Goal: Obtain resource: Download file/media

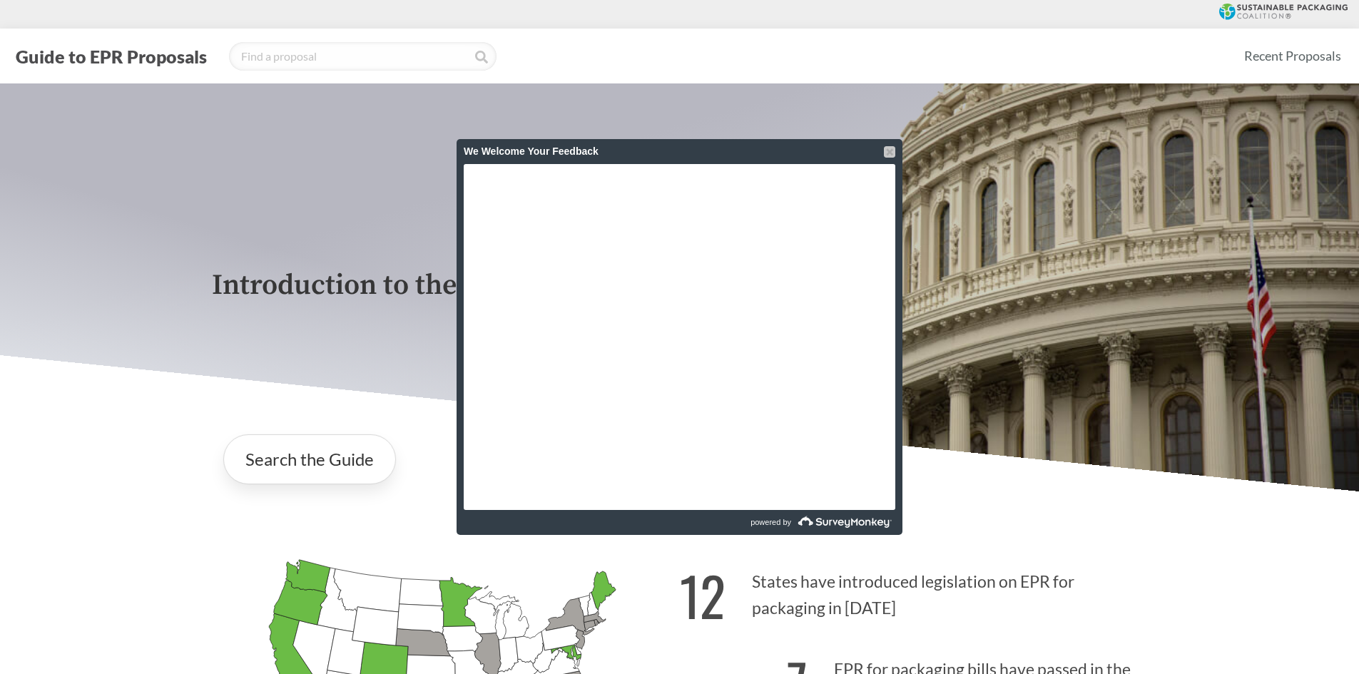
click at [892, 148] on div at bounding box center [889, 151] width 11 height 11
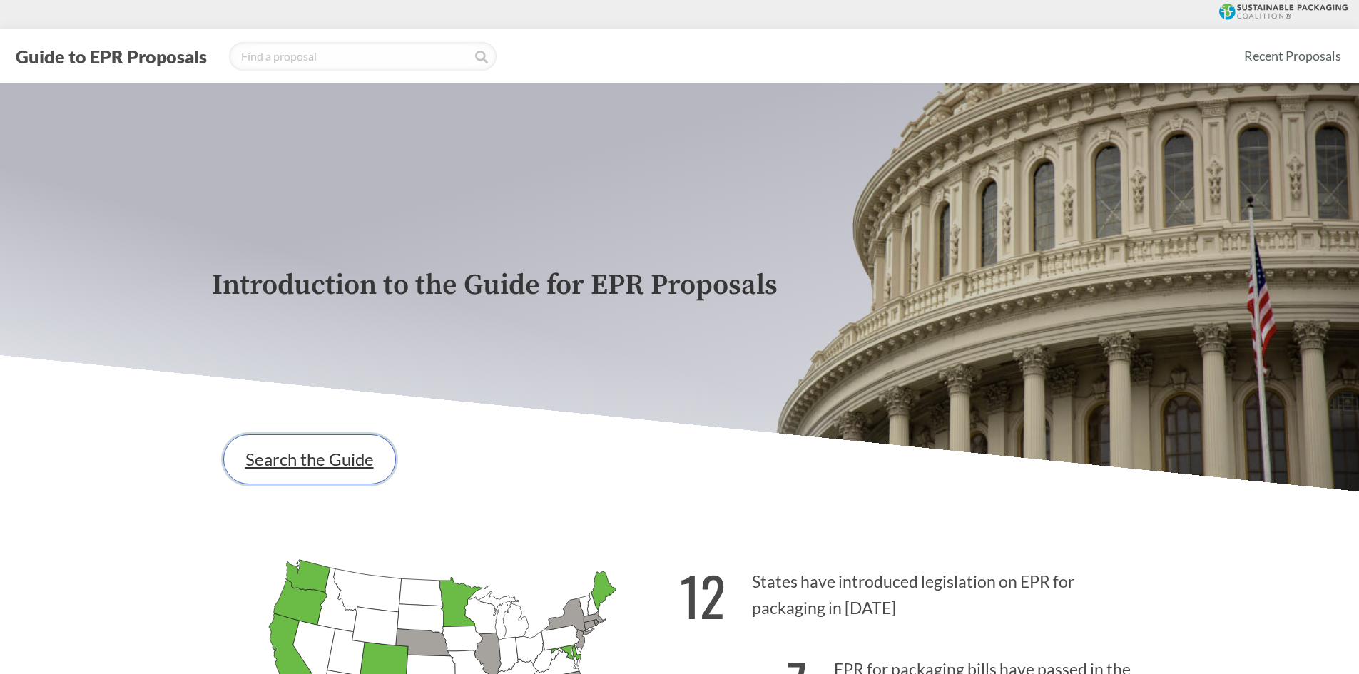
click at [312, 476] on link "Search the Guide" at bounding box center [309, 459] width 173 height 50
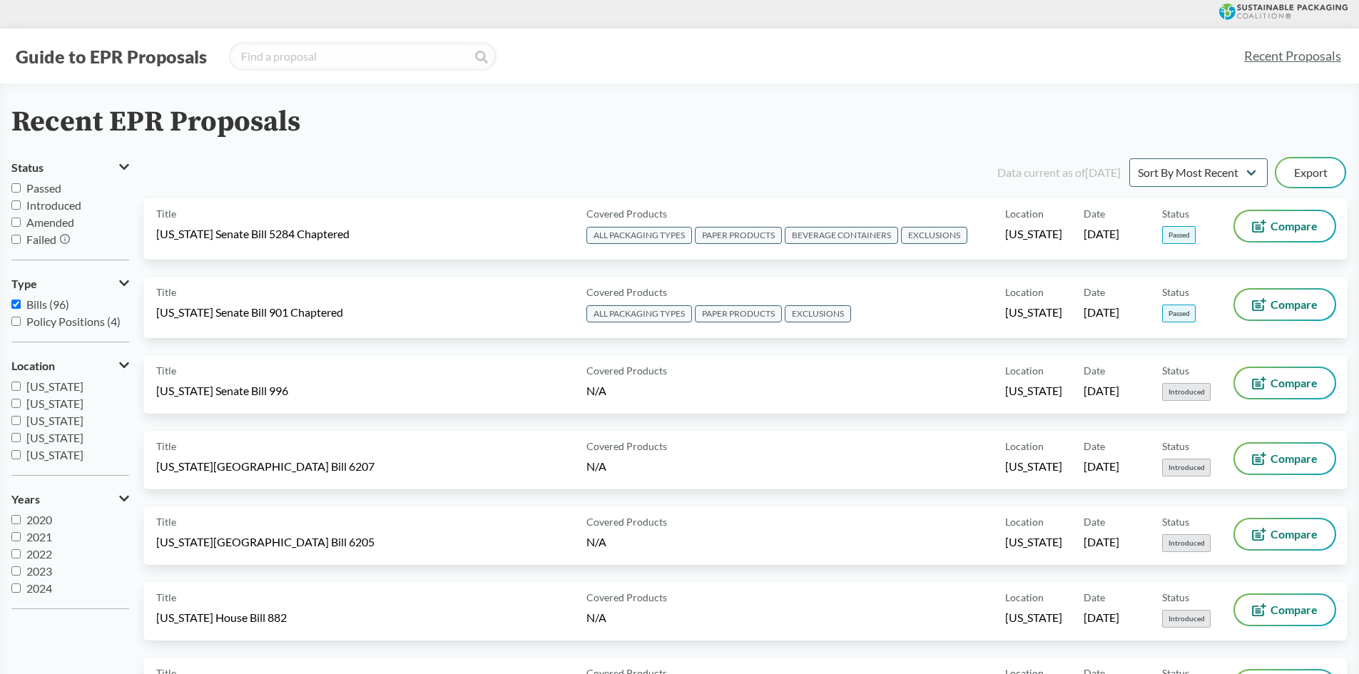
scroll to position [71, 0]
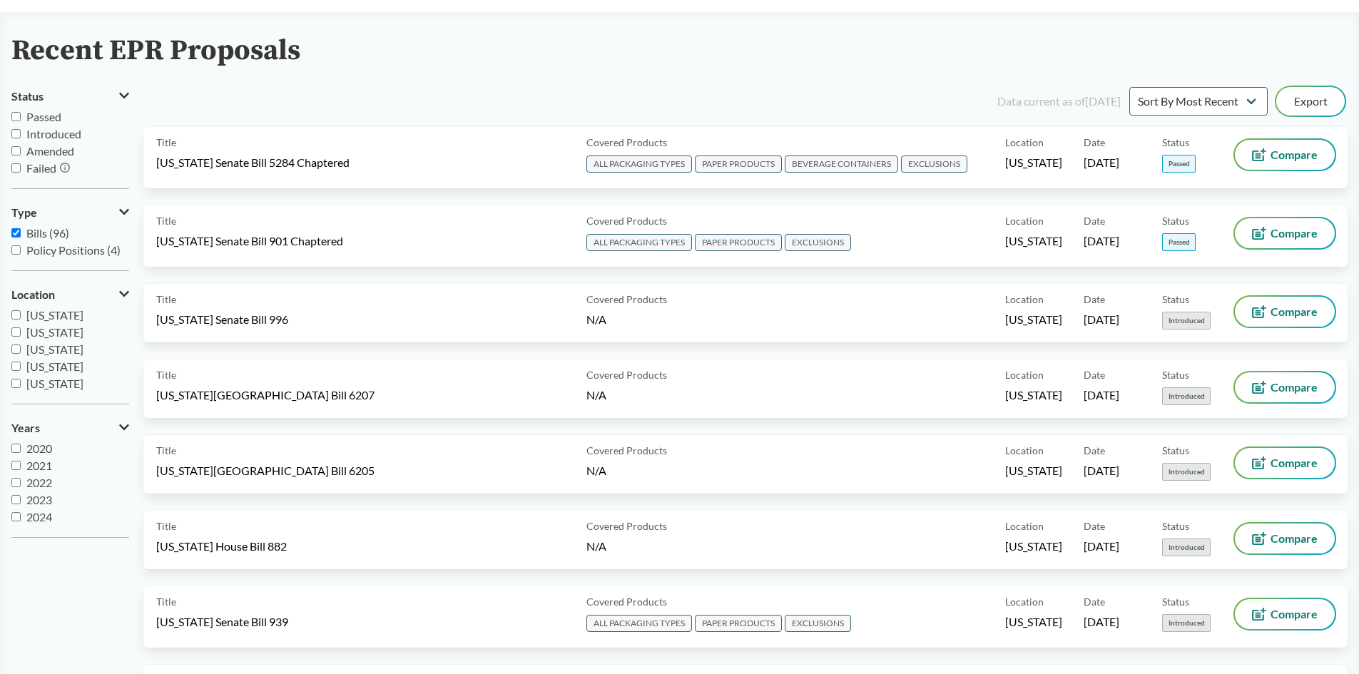
click at [18, 449] on input "2020" at bounding box center [15, 448] width 9 height 9
checkbox input "true"
click at [14, 466] on input "2021" at bounding box center [15, 465] width 9 height 9
checkbox input "true"
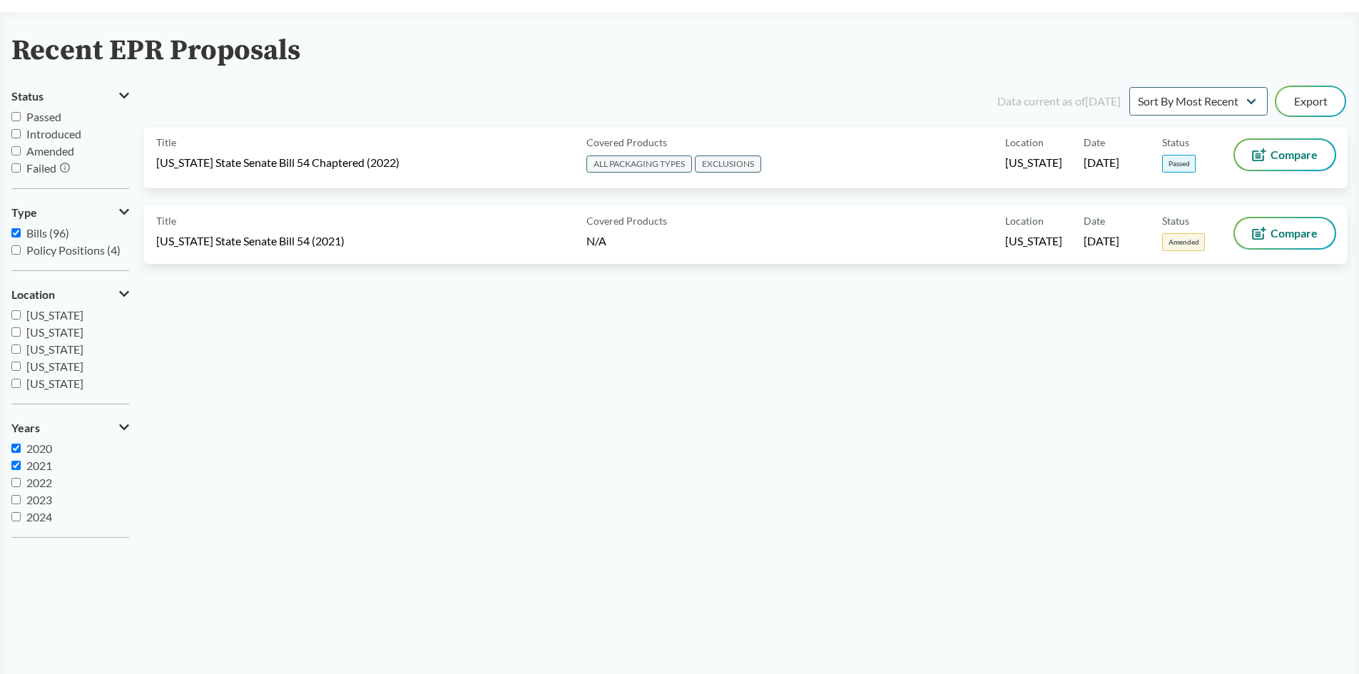
click at [16, 484] on input "2022" at bounding box center [15, 482] width 9 height 9
checkbox input "true"
click at [18, 499] on input "2023" at bounding box center [15, 499] width 9 height 9
checkbox input "true"
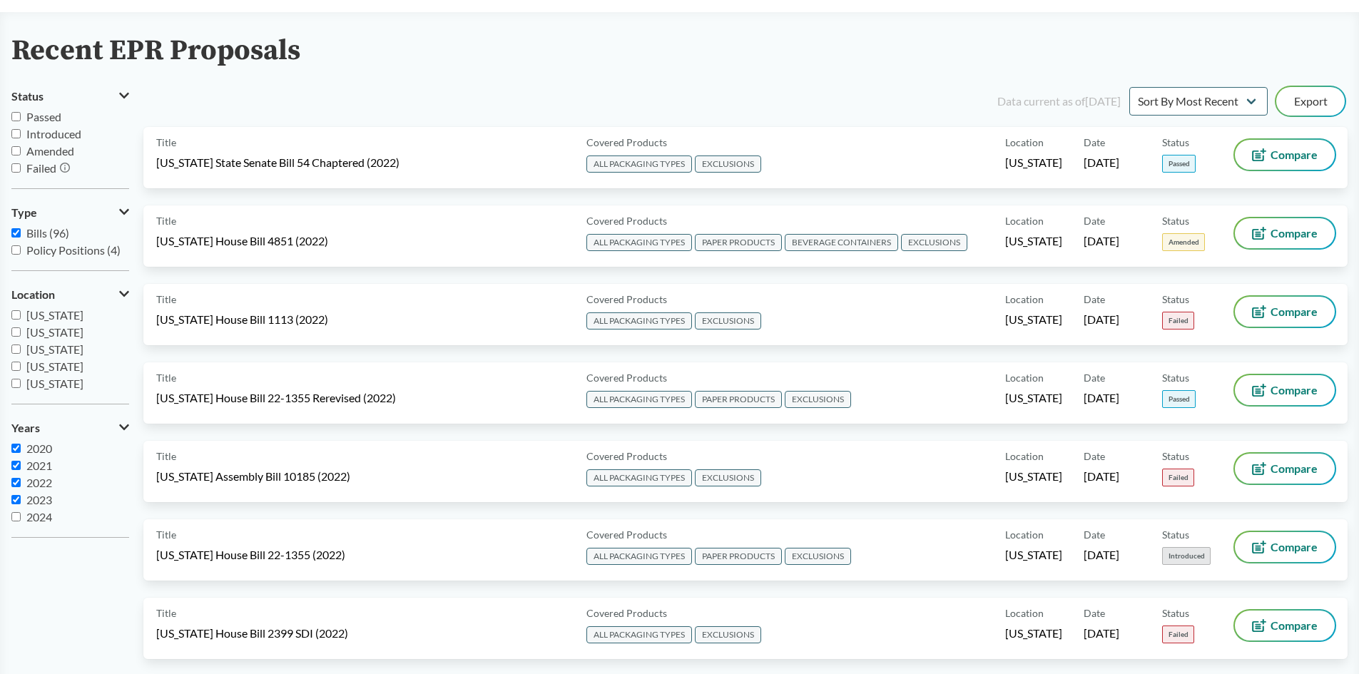
click at [16, 516] on input "2024" at bounding box center [15, 516] width 9 height 9
checkbox input "true"
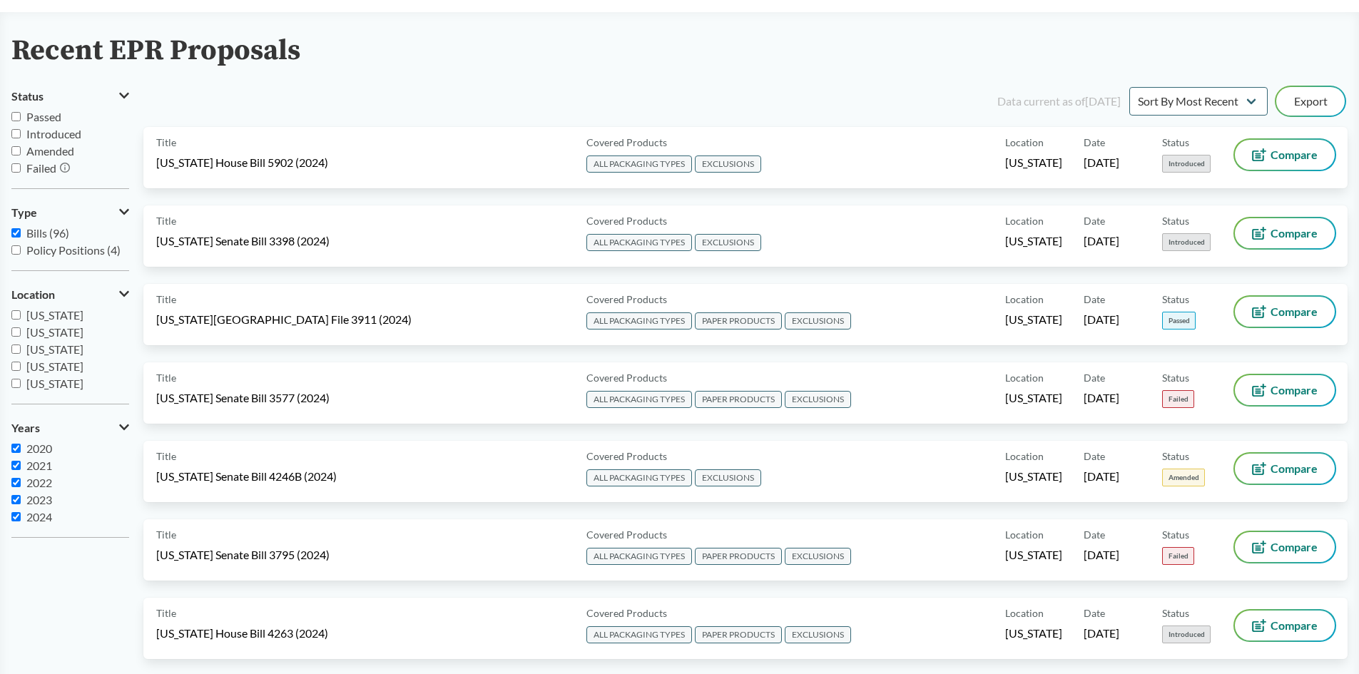
scroll to position [17, 0]
click at [18, 517] on input "2025" at bounding box center [15, 516] width 9 height 9
checkbox input "true"
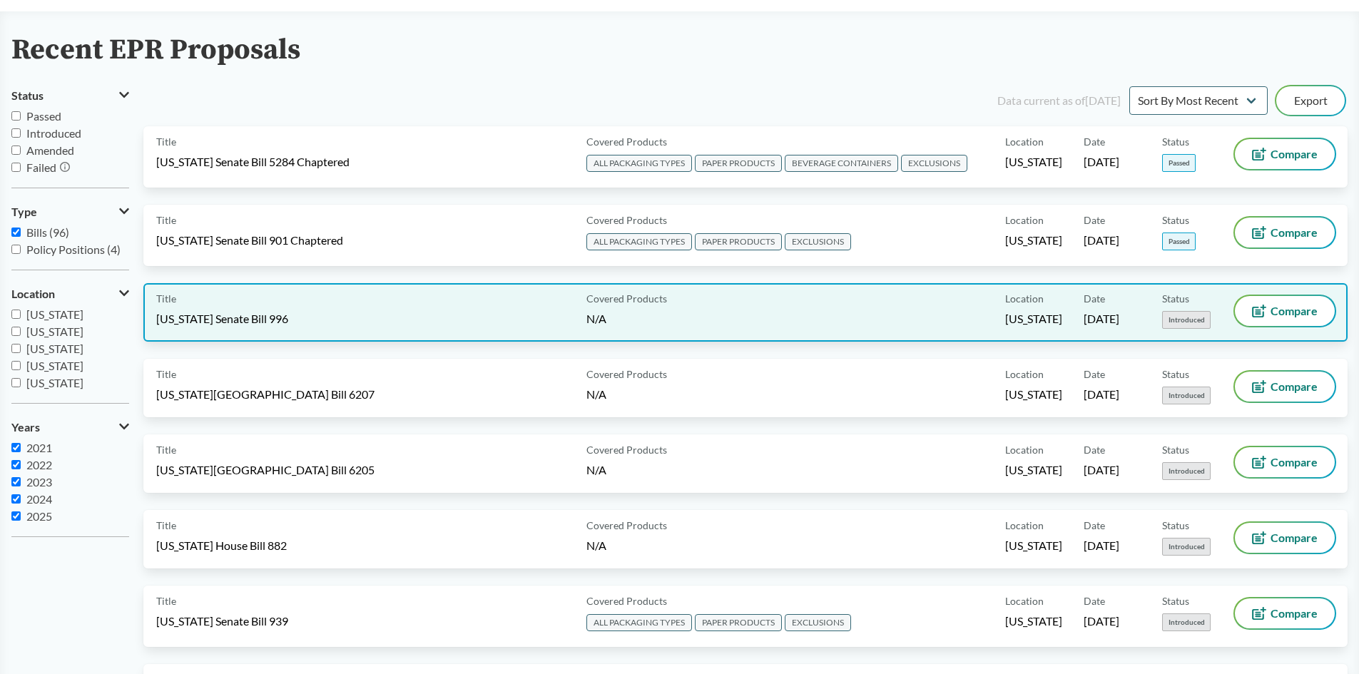
scroll to position [0, 0]
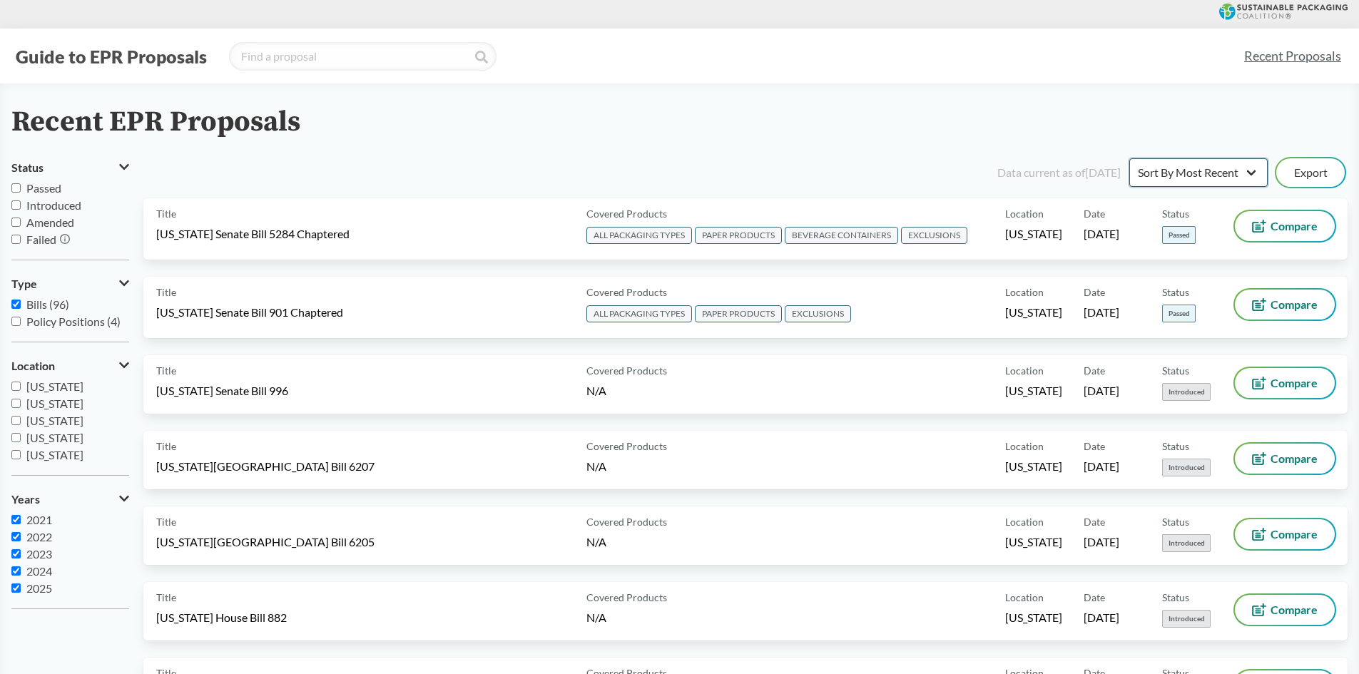
click at [1255, 175] on select "Sort By Most Recent Sort By Status" at bounding box center [1198, 172] width 138 height 29
select select "Sort By Status"
click at [1129, 158] on select "Sort By Most Recent Sort By Status" at bounding box center [1198, 172] width 138 height 29
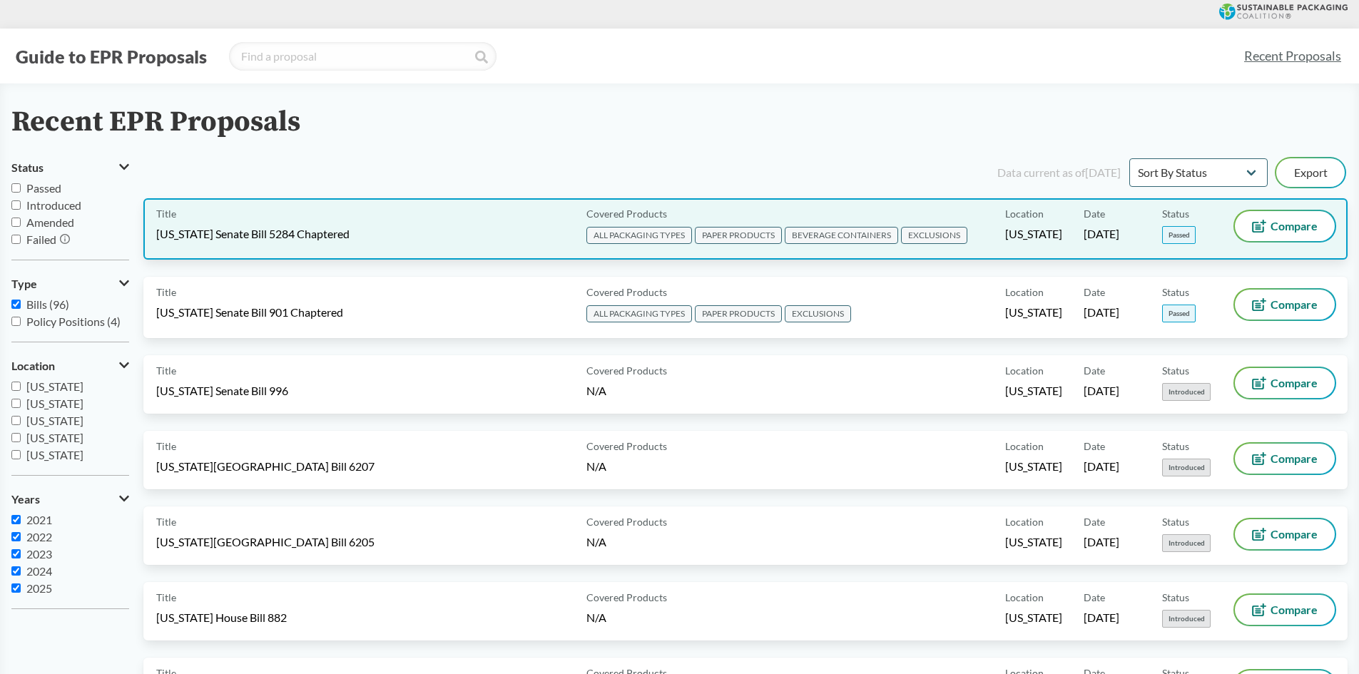
click at [1195, 217] on div "Status Passed" at bounding box center [1201, 229] width 78 height 36
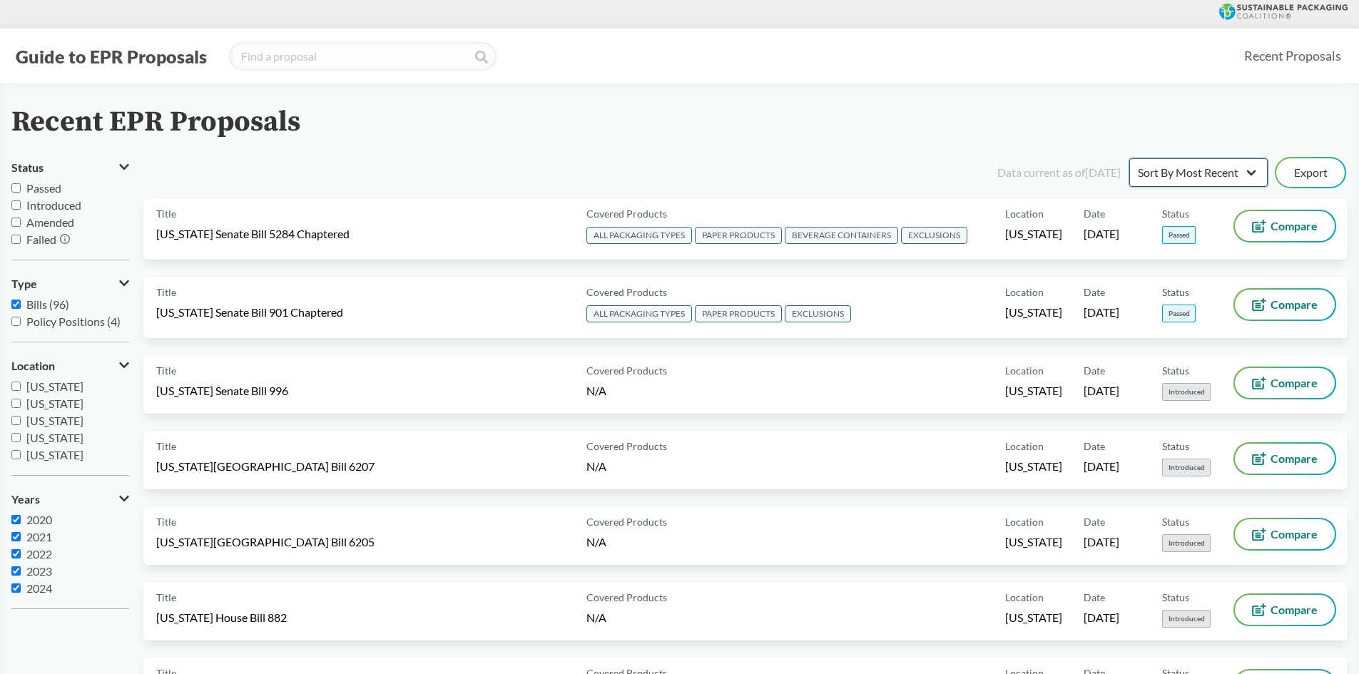
click at [1239, 173] on select "Sort By Most Recent Sort By Status" at bounding box center [1198, 172] width 138 height 29
select select "Sort By Status"
click at [1129, 158] on select "Sort By Most Recent Sort By Status" at bounding box center [1198, 172] width 138 height 29
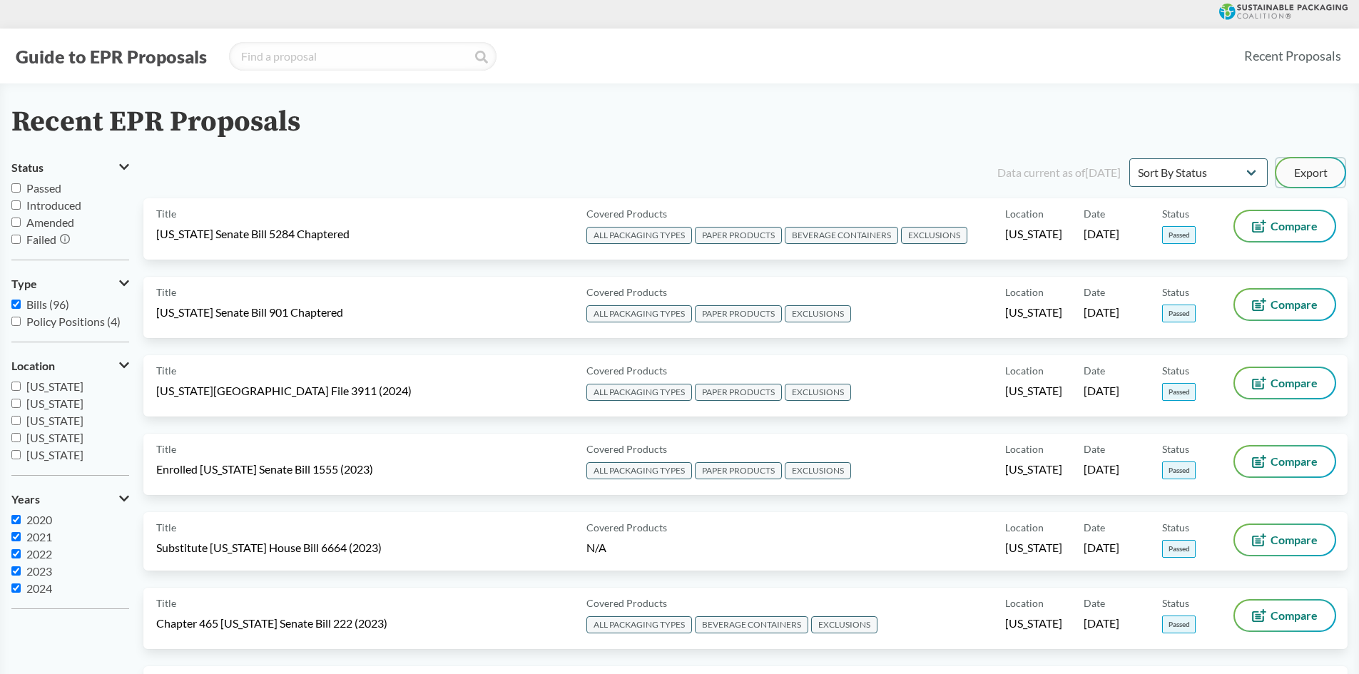
click at [1304, 168] on button "Export" at bounding box center [1310, 172] width 68 height 29
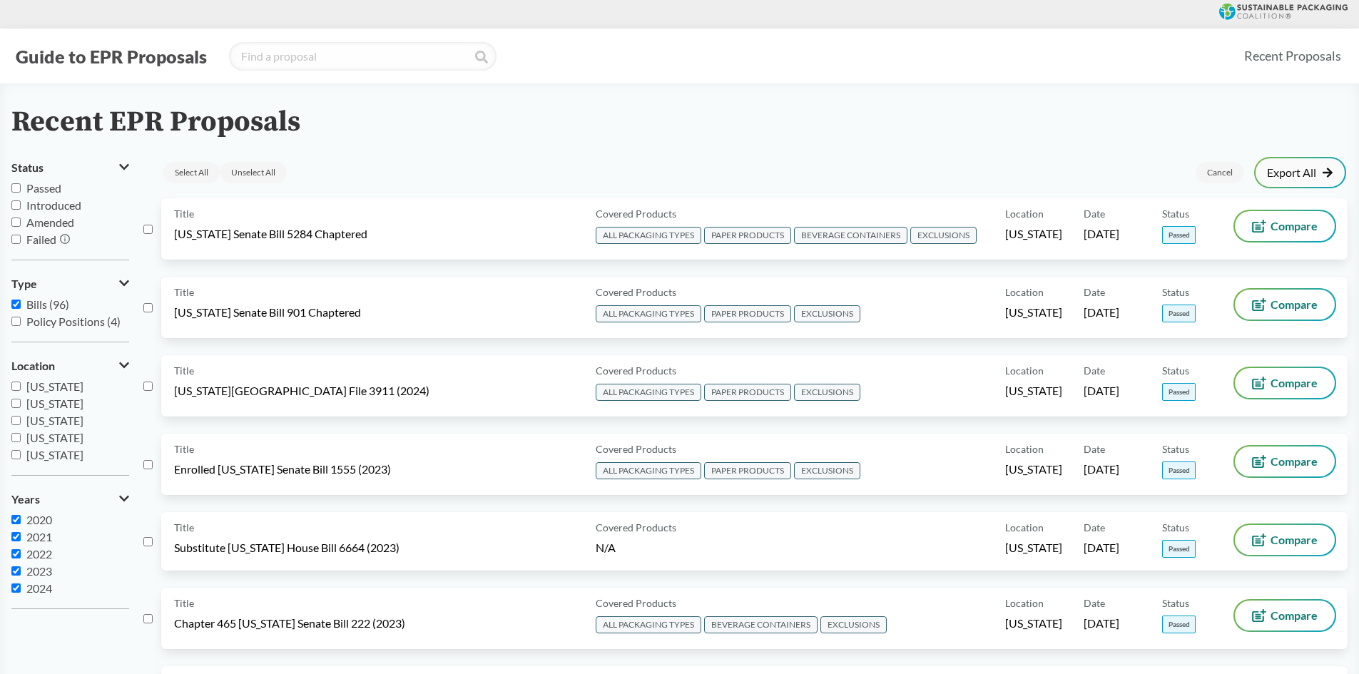
click at [1312, 171] on link "Export All" at bounding box center [1300, 172] width 66 height 11
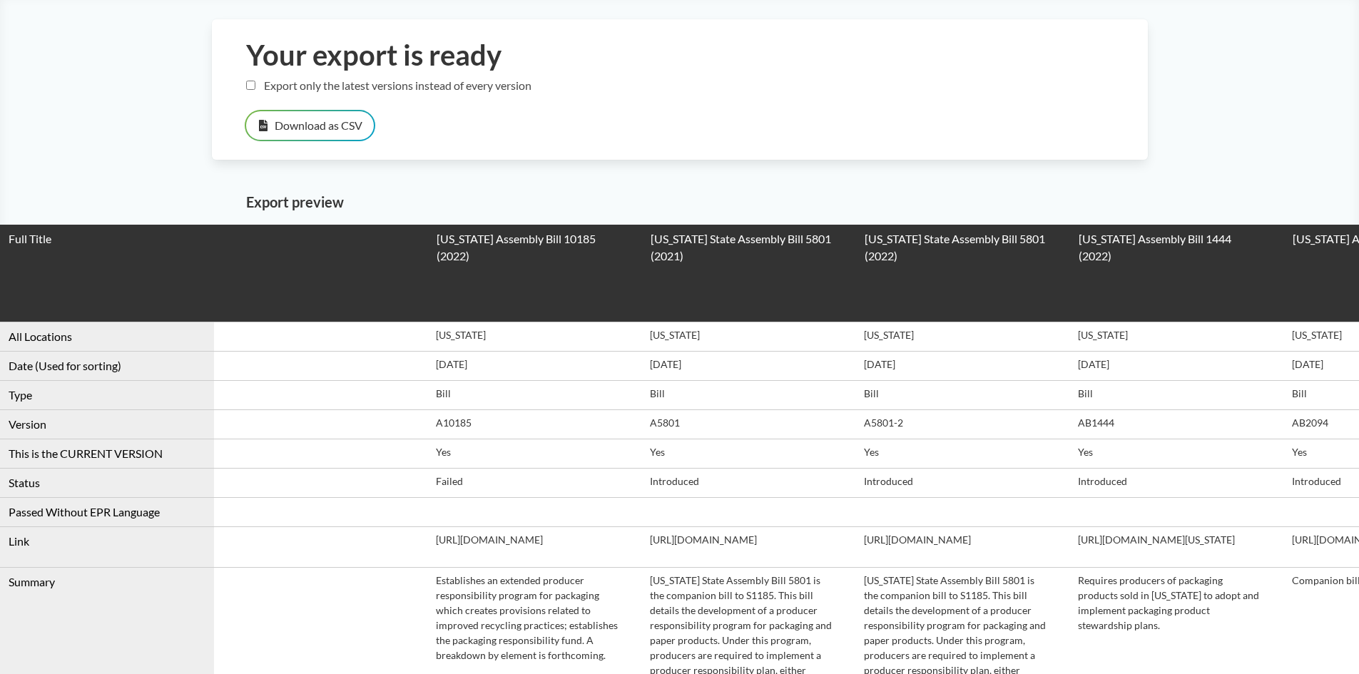
scroll to position [71, 0]
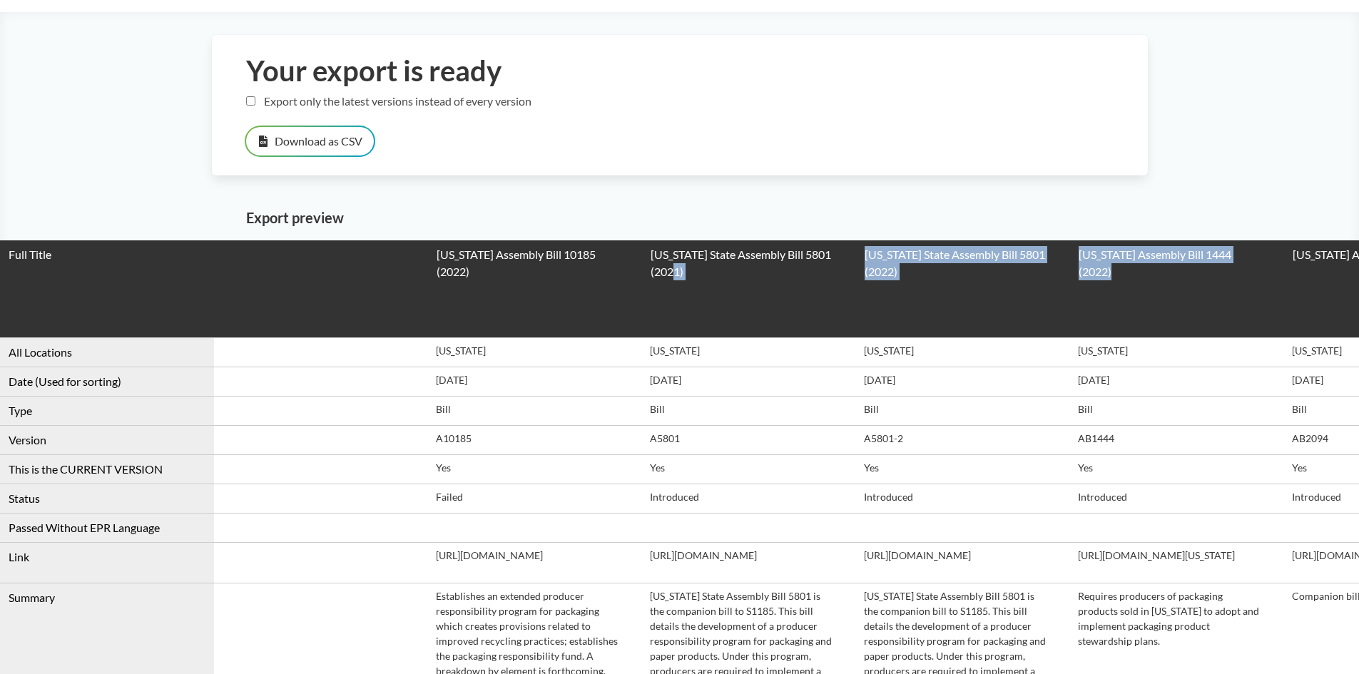
drag, startPoint x: 1249, startPoint y: 295, endPoint x: 840, endPoint y: 289, distance: 408.8
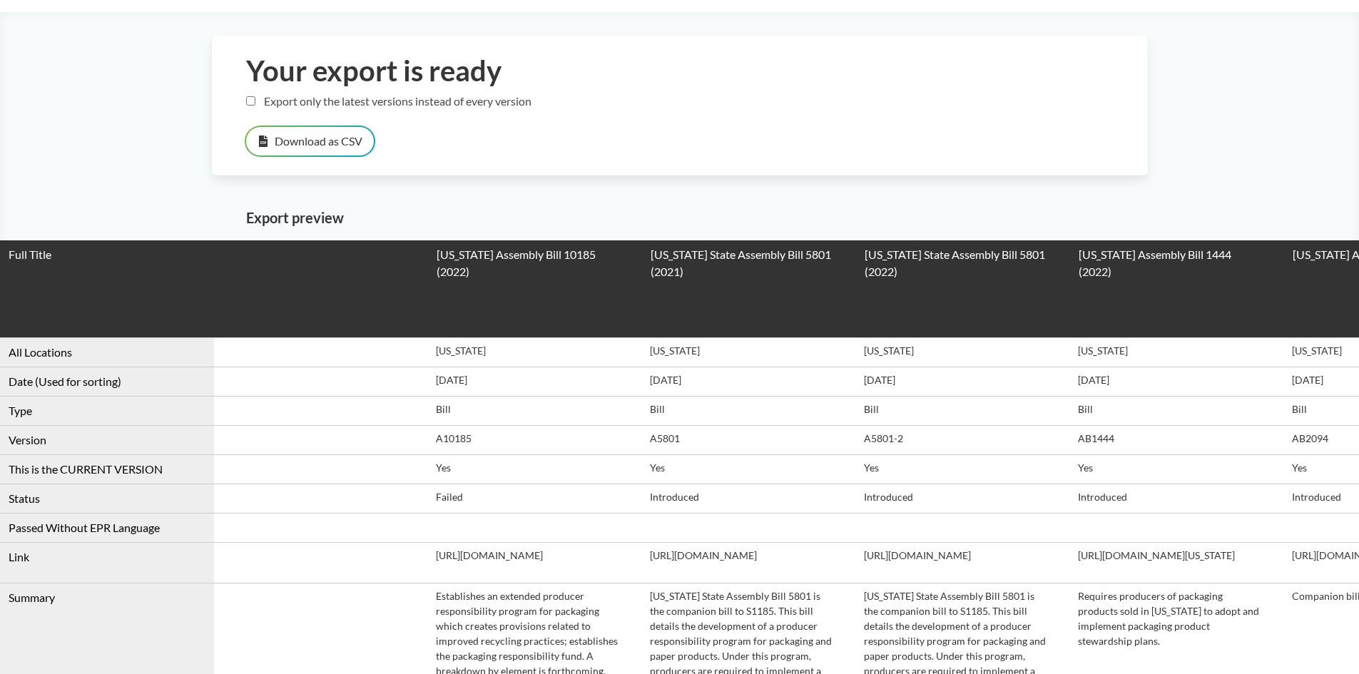
click at [246, 98] on input "Export only the latest versions instead of every version" at bounding box center [250, 100] width 9 height 9
checkbox input "true"
click at [271, 138] on button "Download as CSV" at bounding box center [310, 141] width 128 height 29
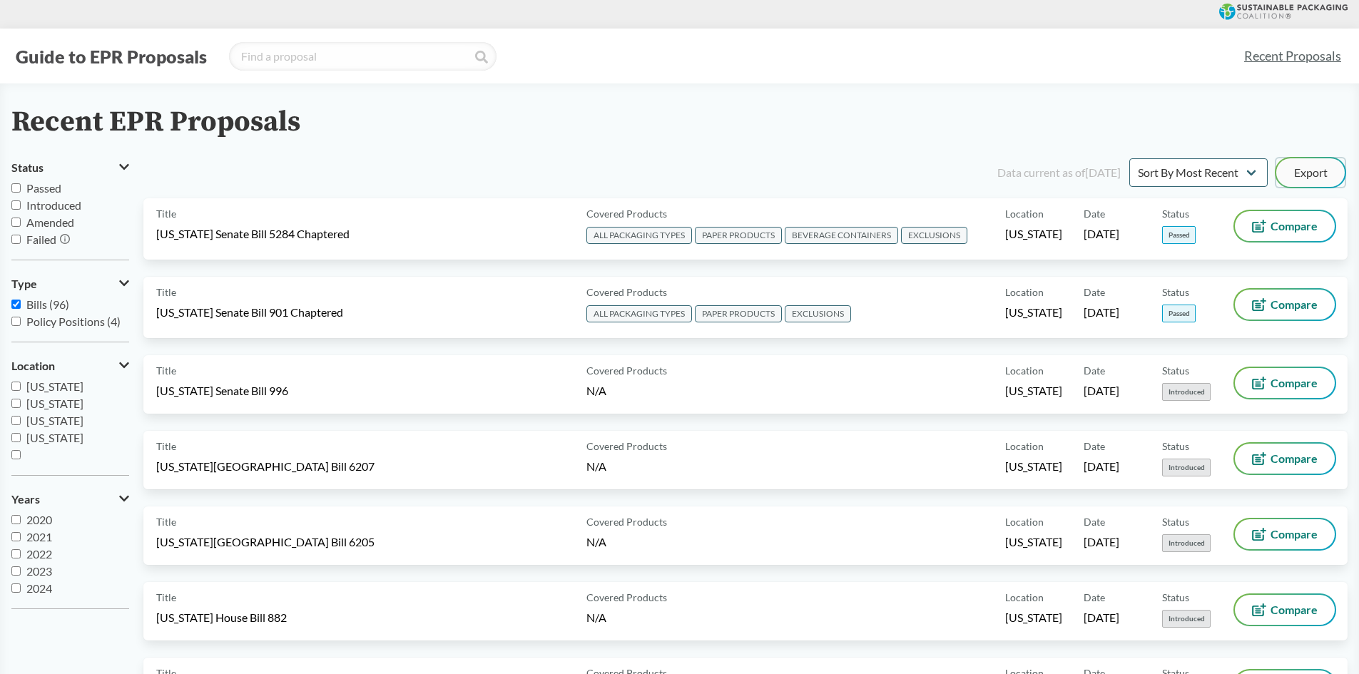
click at [1304, 177] on button "Export" at bounding box center [1310, 172] width 68 height 29
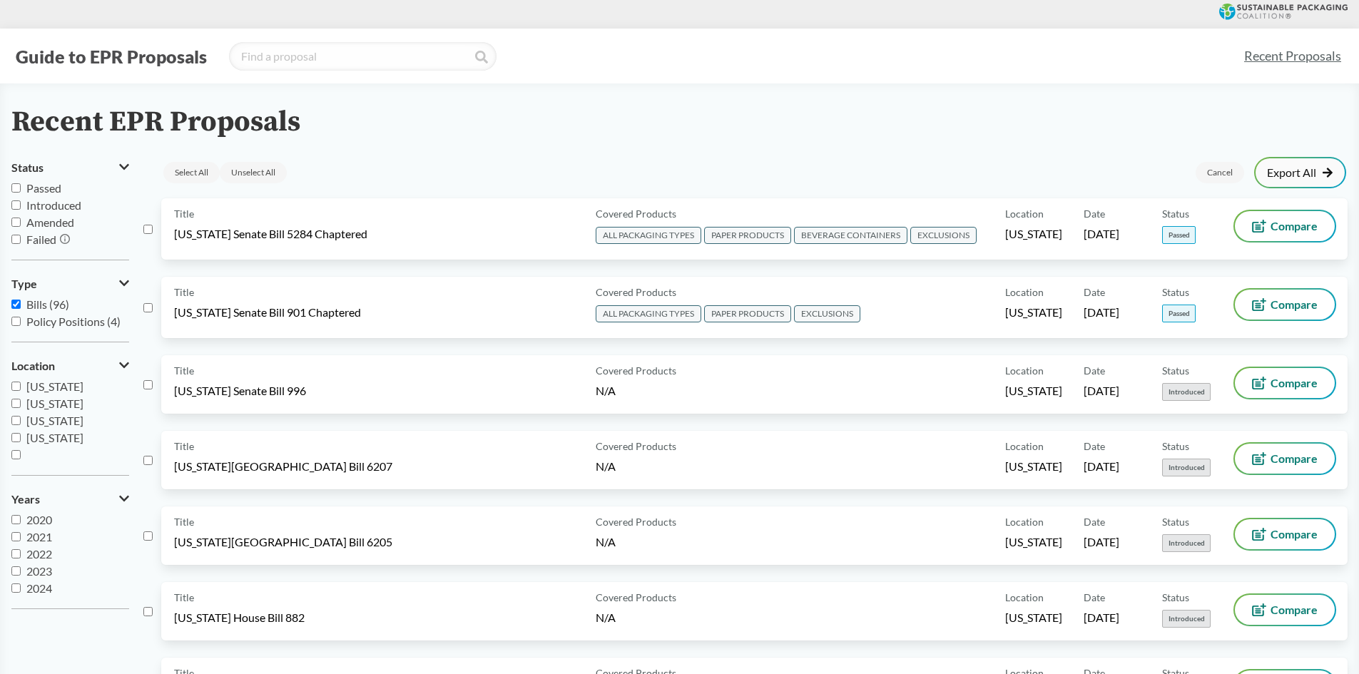
click at [1304, 168] on link "Export All" at bounding box center [1300, 172] width 66 height 11
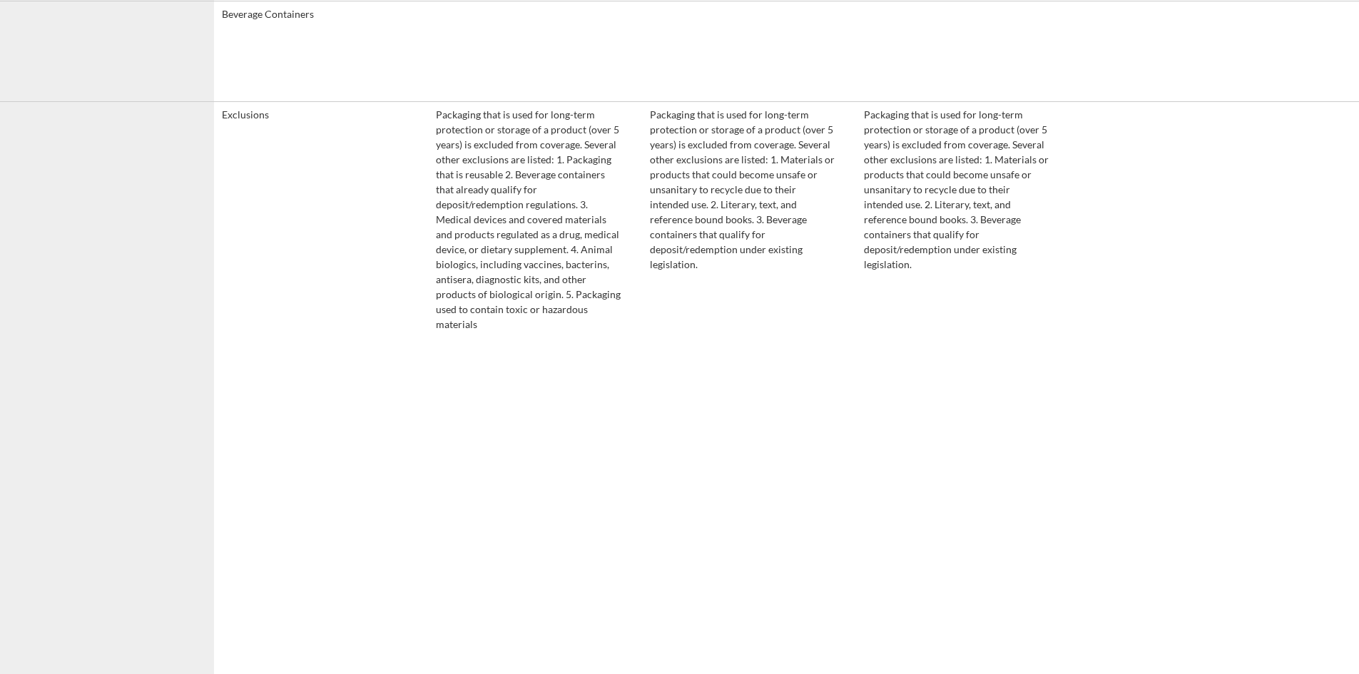
scroll to position [2425, 0]
